Goal: Information Seeking & Learning: Learn about a topic

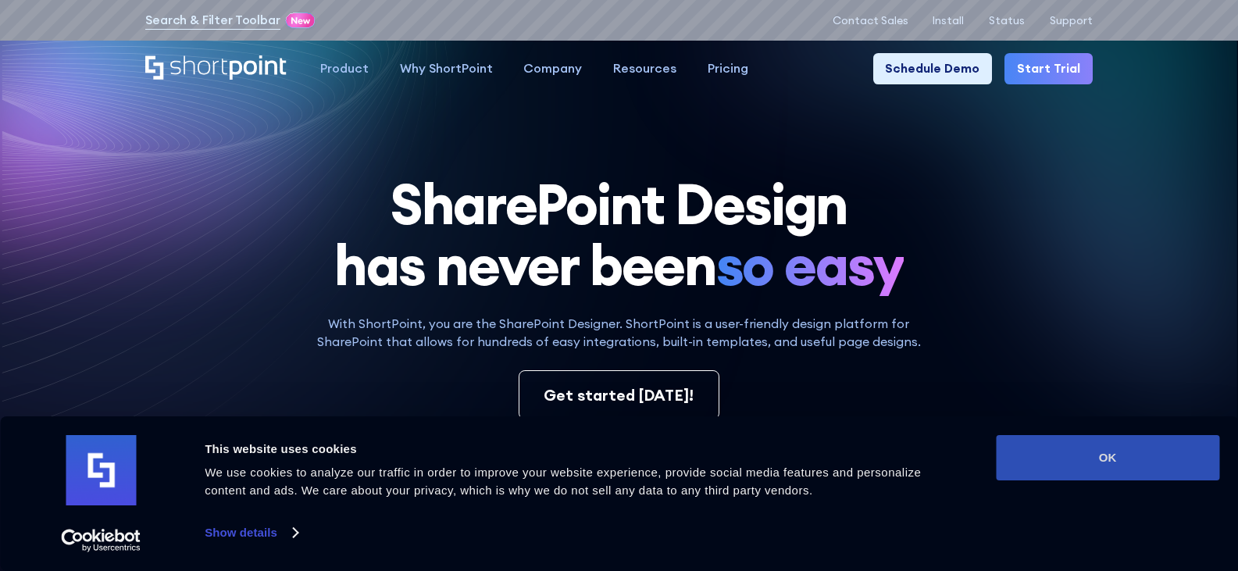
click at [1094, 449] on button "OK" at bounding box center [1107, 457] width 223 height 45
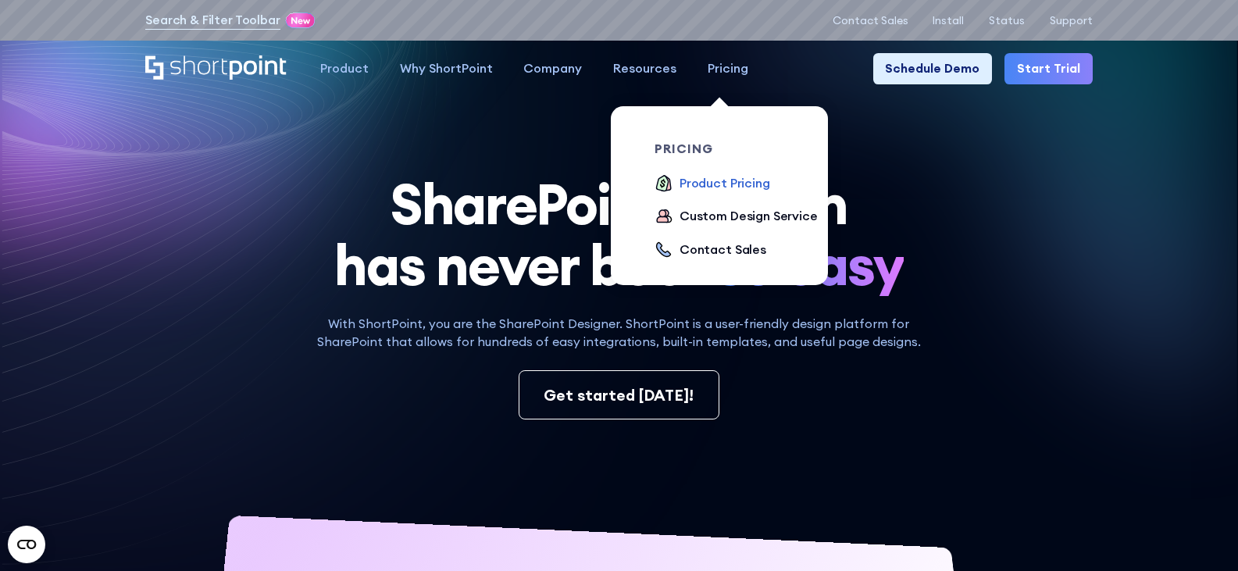
click at [711, 184] on div "Product Pricing" at bounding box center [724, 183] width 91 height 19
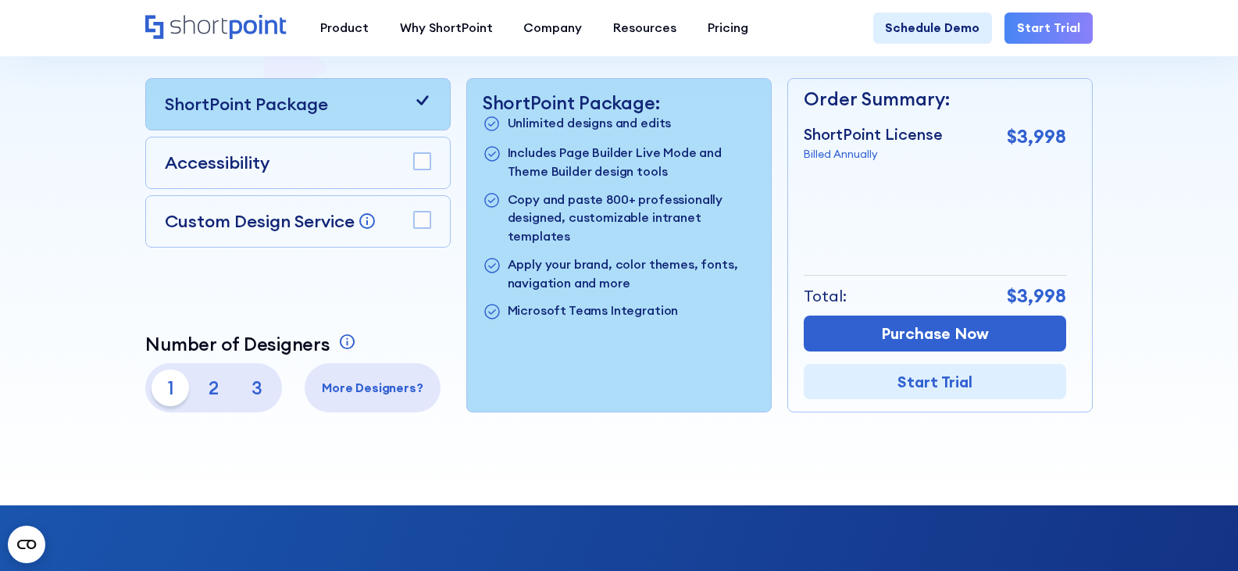
scroll to position [390, 0]
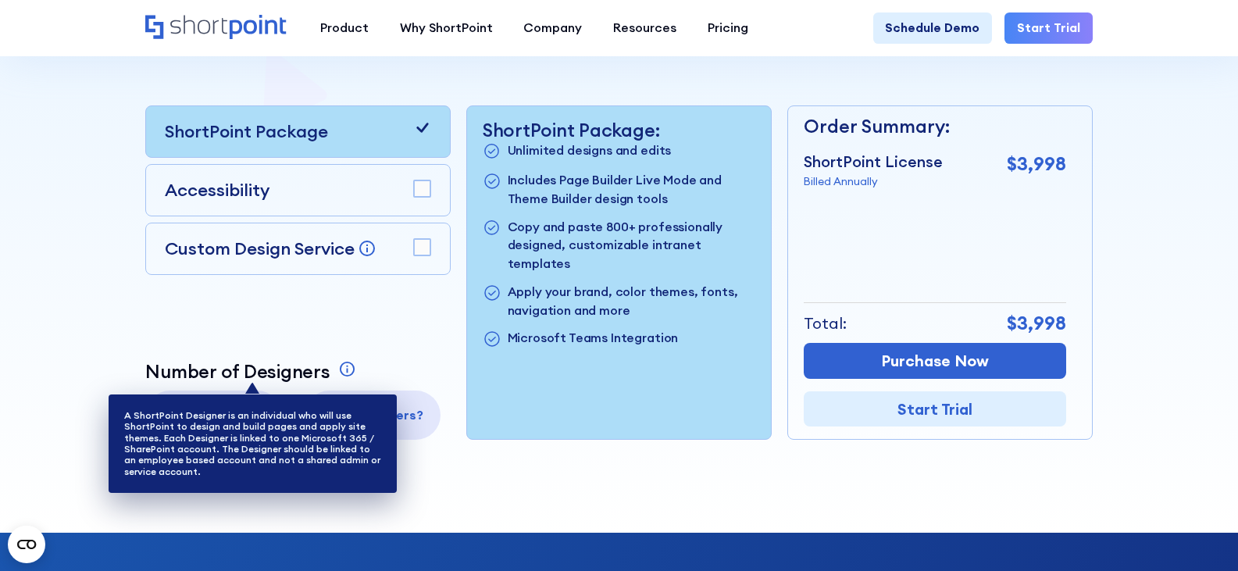
click at [344, 376] on icon at bounding box center [347, 369] width 19 height 19
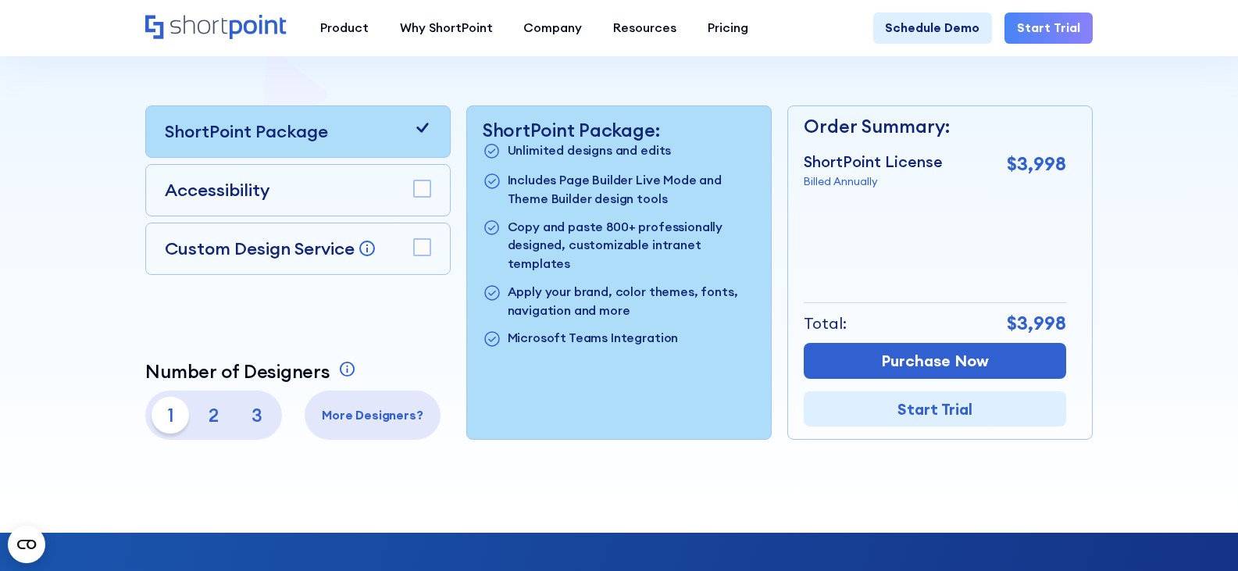
click at [105, 287] on div at bounding box center [619, 87] width 1114 height 893
click at [209, 420] on p "2" at bounding box center [213, 415] width 37 height 37
click at [171, 420] on p "1" at bounding box center [169, 415] width 37 height 37
click at [422, 194] on rect at bounding box center [422, 188] width 17 height 17
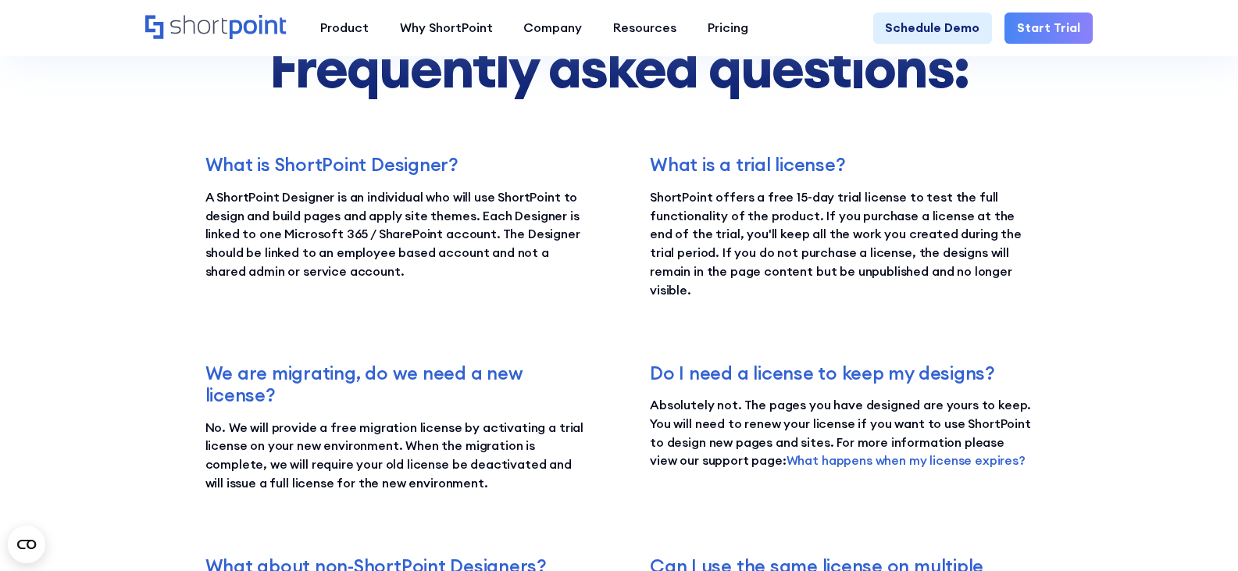
scroll to position [2499, 0]
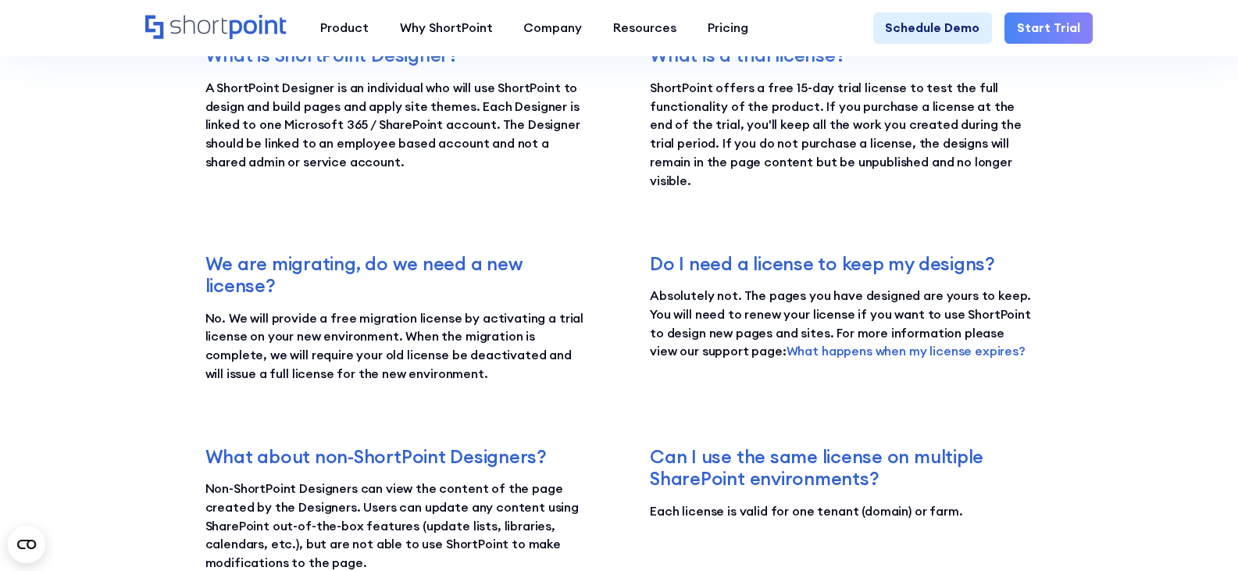
drag, startPoint x: 778, startPoint y: 361, endPoint x: 799, endPoint y: 369, distance: 22.5
click at [798, 369] on div "Do I need a license to keep my designs? Absolutely not. The pages you have desi…" at bounding box center [841, 317] width 383 height 131
click at [843, 334] on p "Absolutely not. The pages you have designed are yours to keep. You will need to…" at bounding box center [841, 324] width 383 height 74
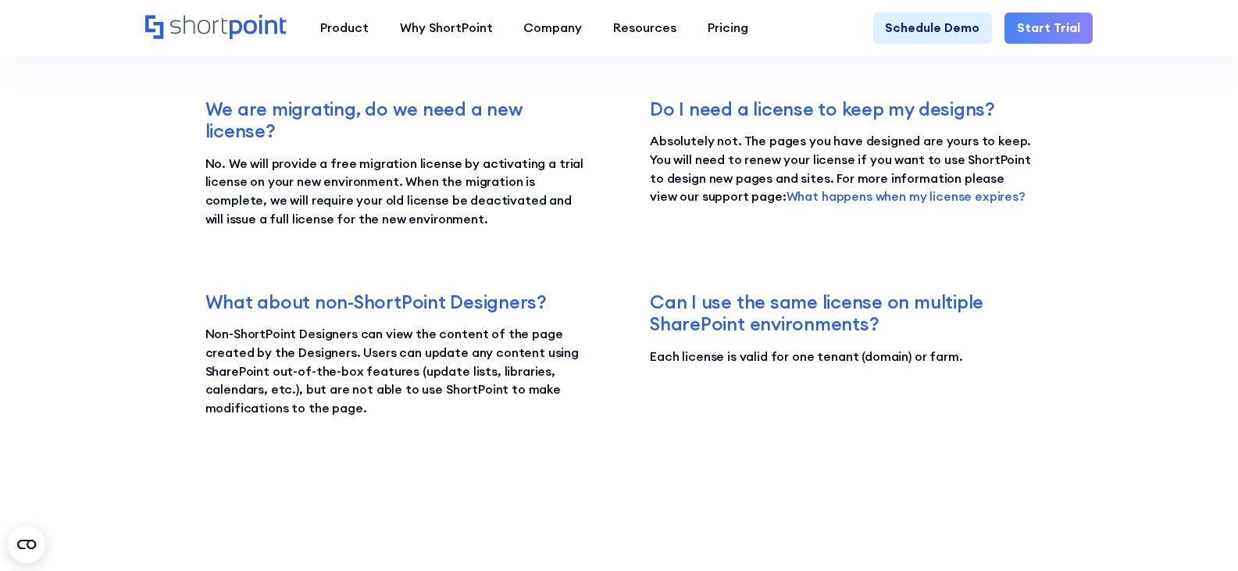
scroll to position [2655, 0]
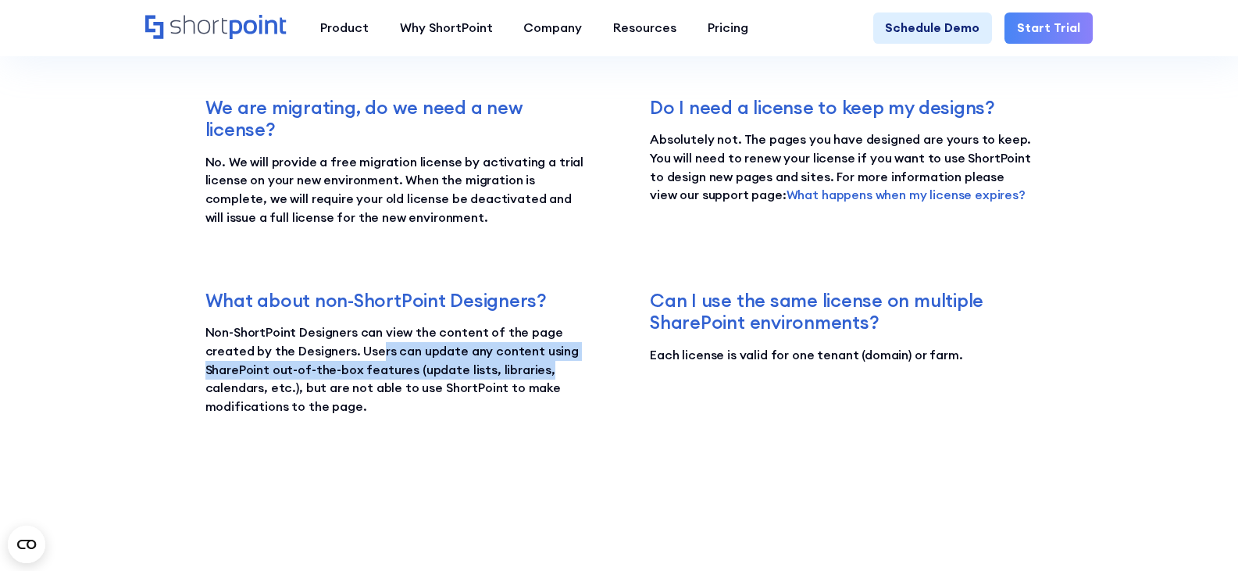
drag, startPoint x: 380, startPoint y: 358, endPoint x: 594, endPoint y: 377, distance: 215.6
click at [594, 377] on div "What is ShortPoint Designer? A ShortPoint Designer is an individual who will us…" at bounding box center [619, 152] width 828 height 529
